Goal: Information Seeking & Learning: Learn about a topic

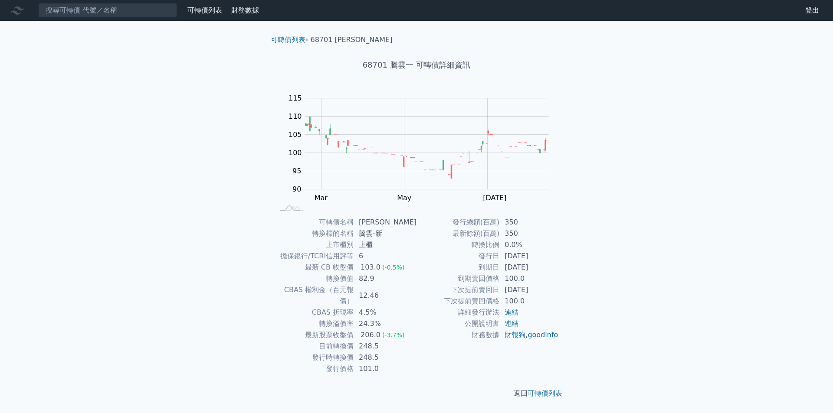
click at [11, 13] on icon at bounding box center [17, 11] width 14 height 8
click at [186, 11] on div "可轉債列表" at bounding box center [205, 10] width 42 height 10
click at [210, 14] on link "可轉債列表" at bounding box center [204, 10] width 35 height 8
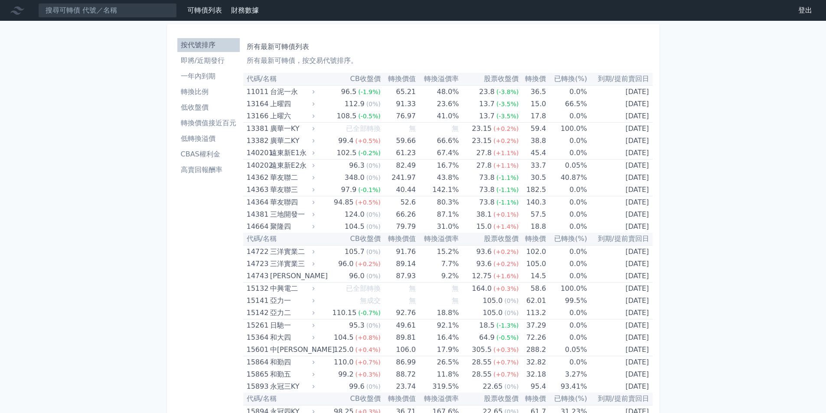
click at [222, 57] on li "即將/近期發行" at bounding box center [208, 61] width 62 height 10
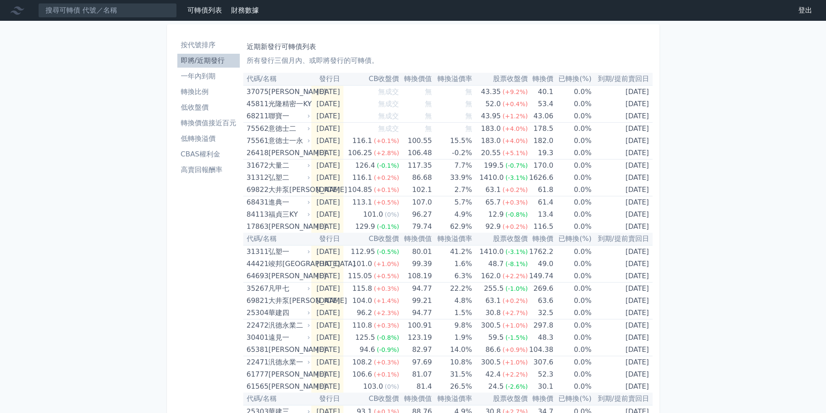
click at [221, 57] on li "即將/近期發行" at bounding box center [208, 61] width 62 height 10
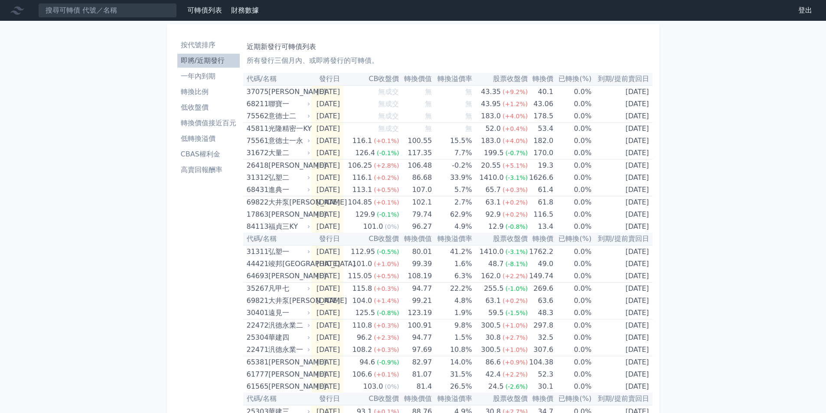
click at [218, 82] on link "一年內到期" at bounding box center [208, 76] width 62 height 14
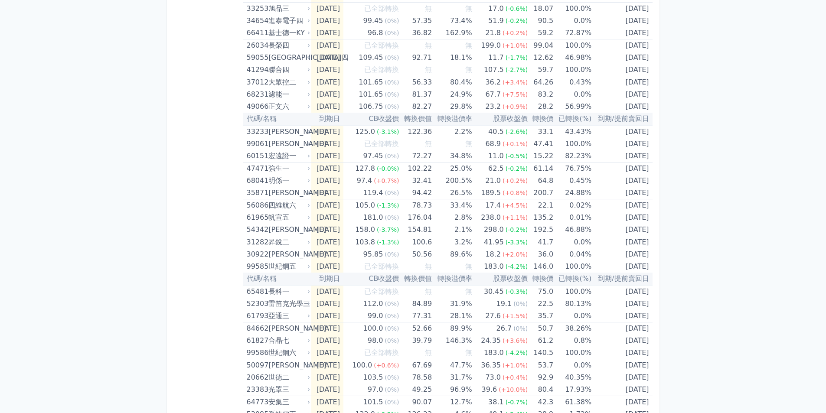
scroll to position [1084, 0]
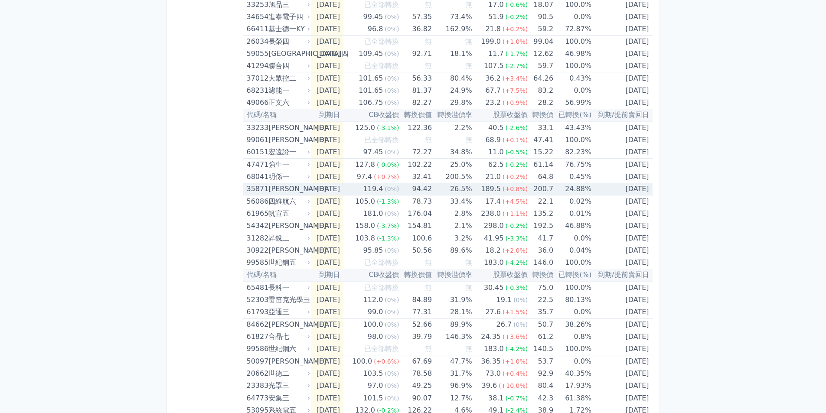
click at [275, 190] on div "[PERSON_NAME]" at bounding box center [288, 189] width 40 height 12
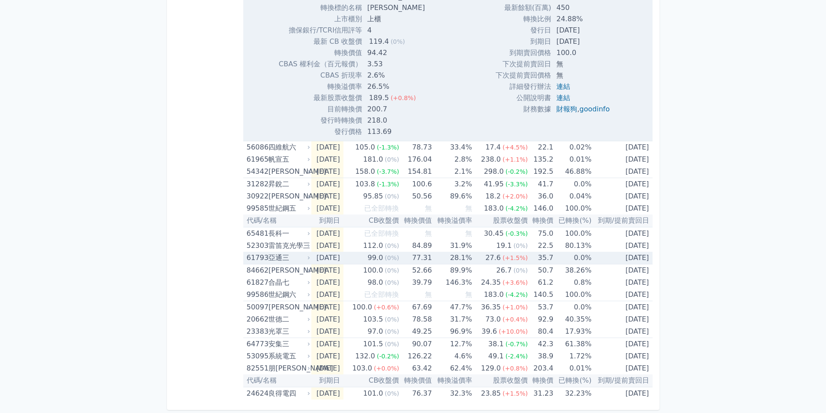
scroll to position [1421, 0]
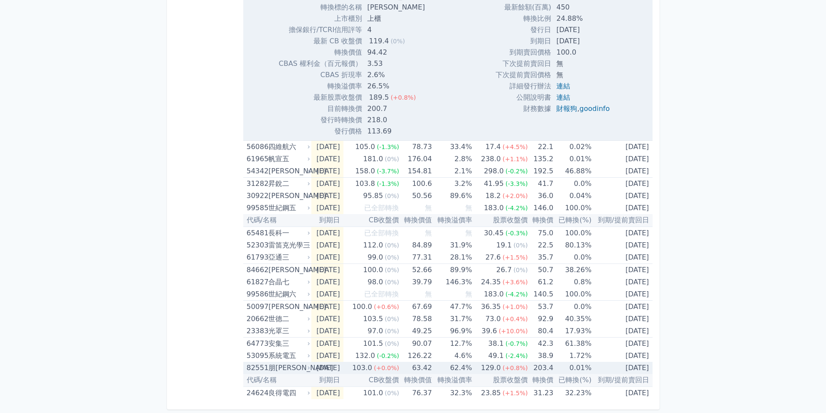
click at [280, 372] on div "朋[PERSON_NAME]" at bounding box center [288, 368] width 40 height 12
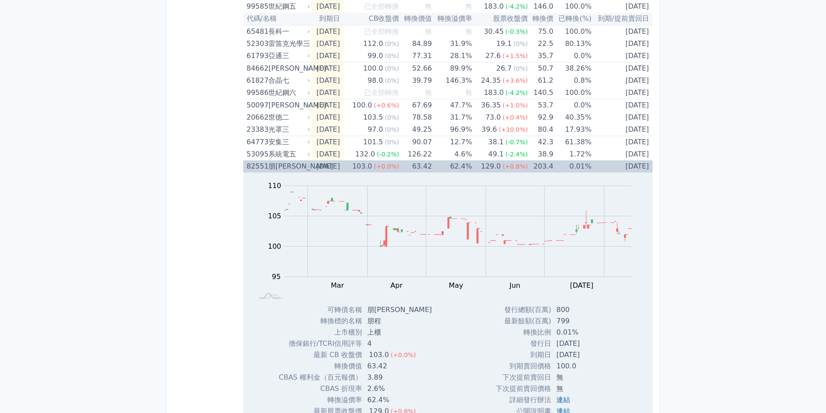
scroll to position [1703, 0]
